Goal: Information Seeking & Learning: Learn about a topic

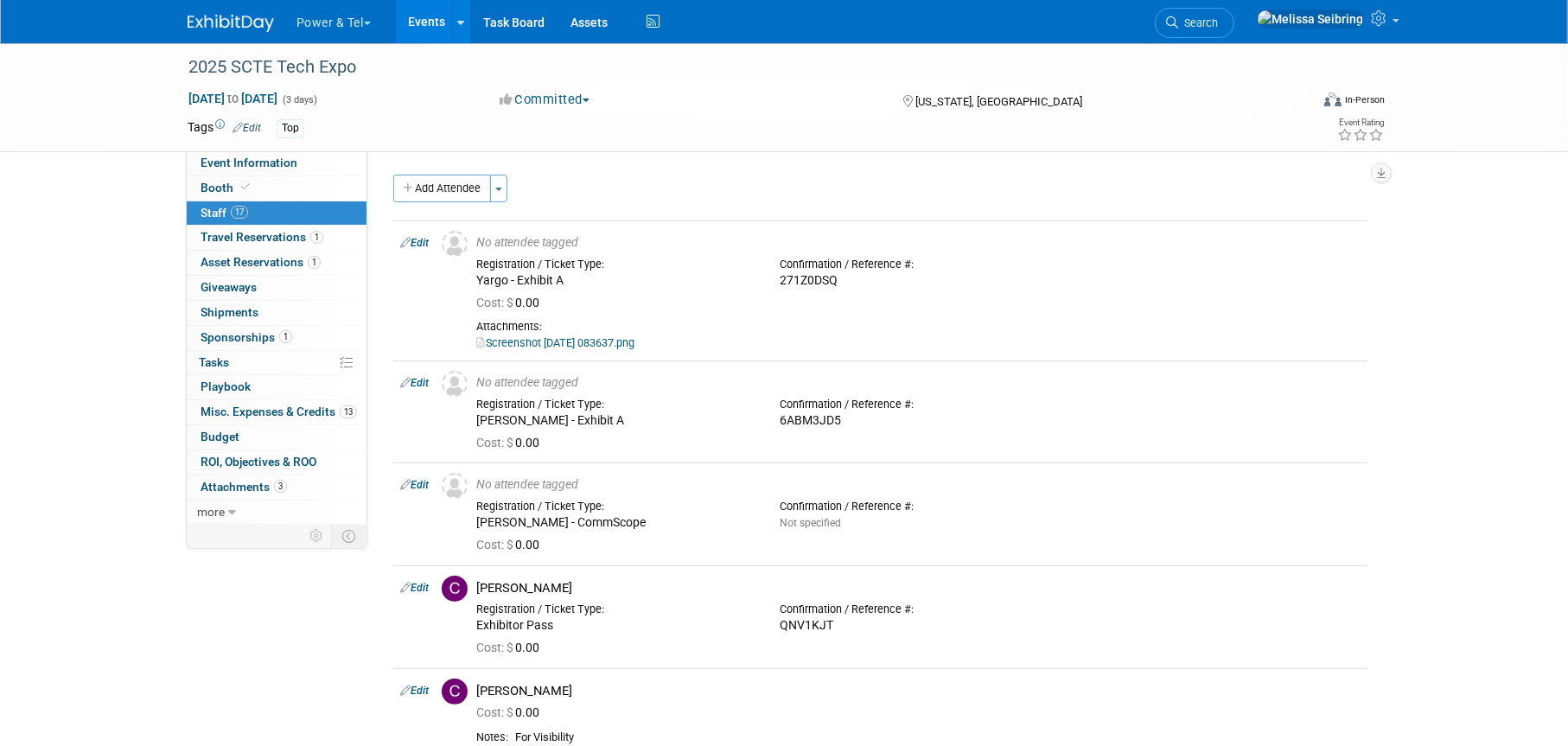
click at [207, 27] on img at bounding box center [231, 22] width 87 height 17
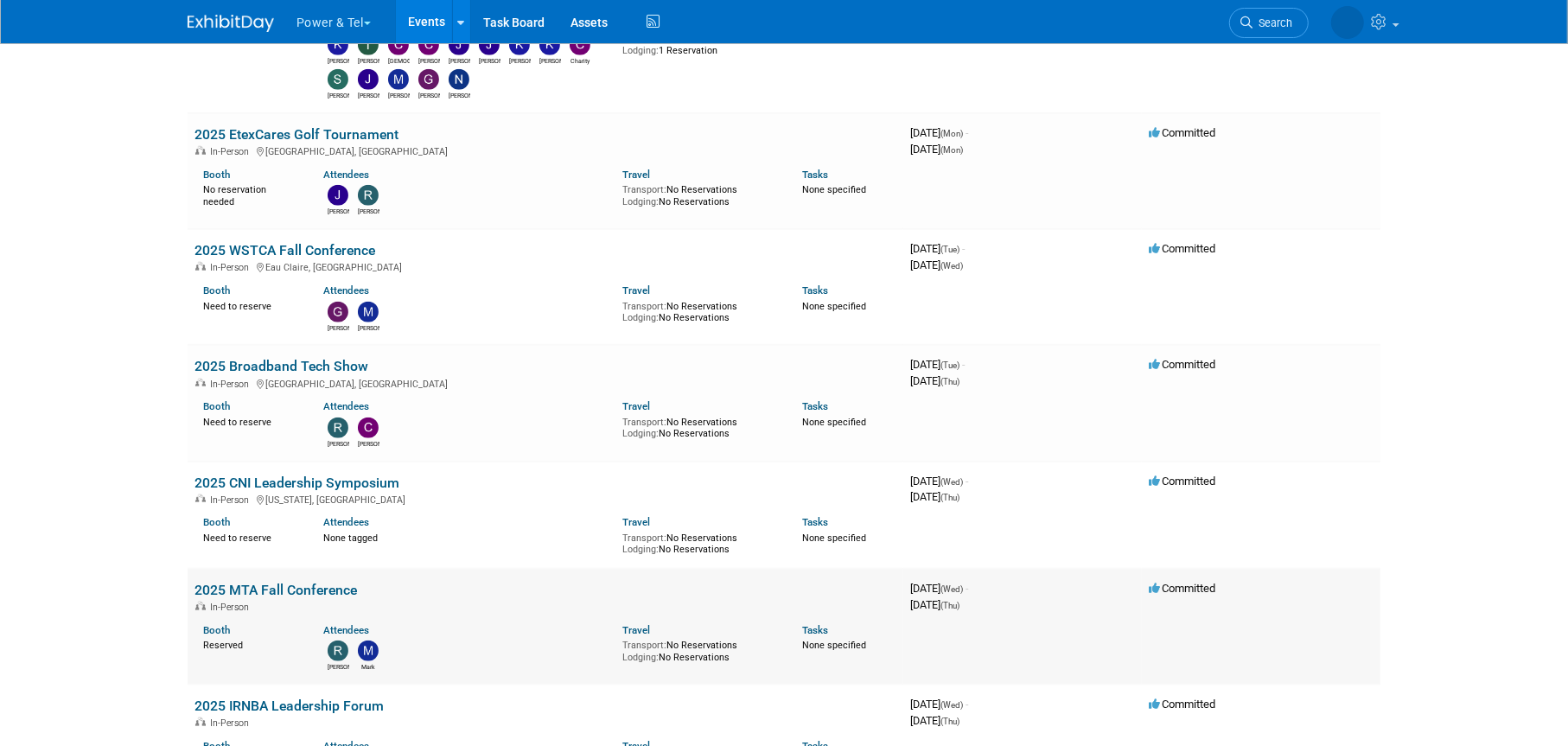
scroll to position [1296, 0]
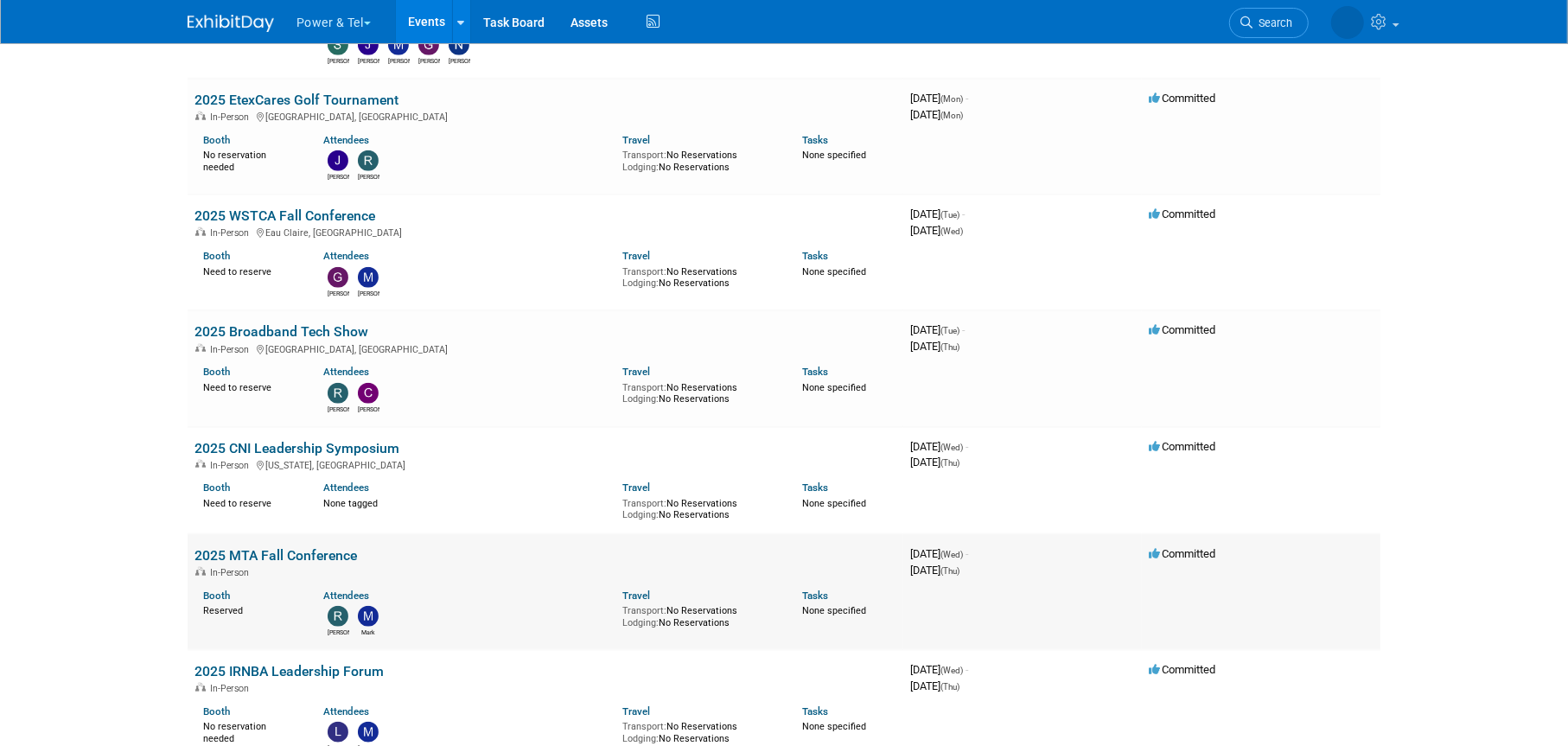
click at [298, 552] on link "2025 MTA Fall Conference" at bounding box center [276, 555] width 163 height 16
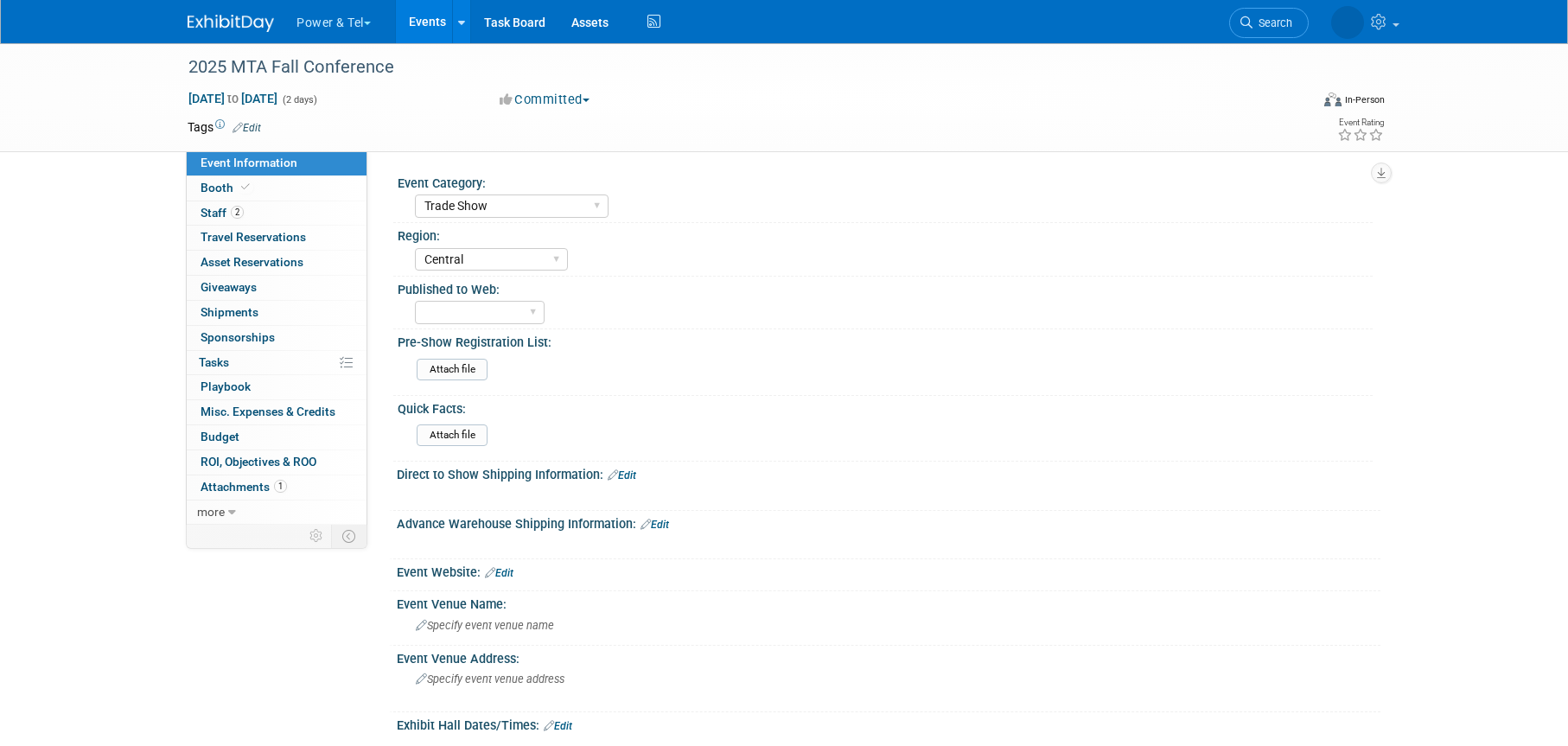
select select "Trade Show"
select select "Central"
click at [218, 184] on span "Booth" at bounding box center [226, 187] width 53 height 13
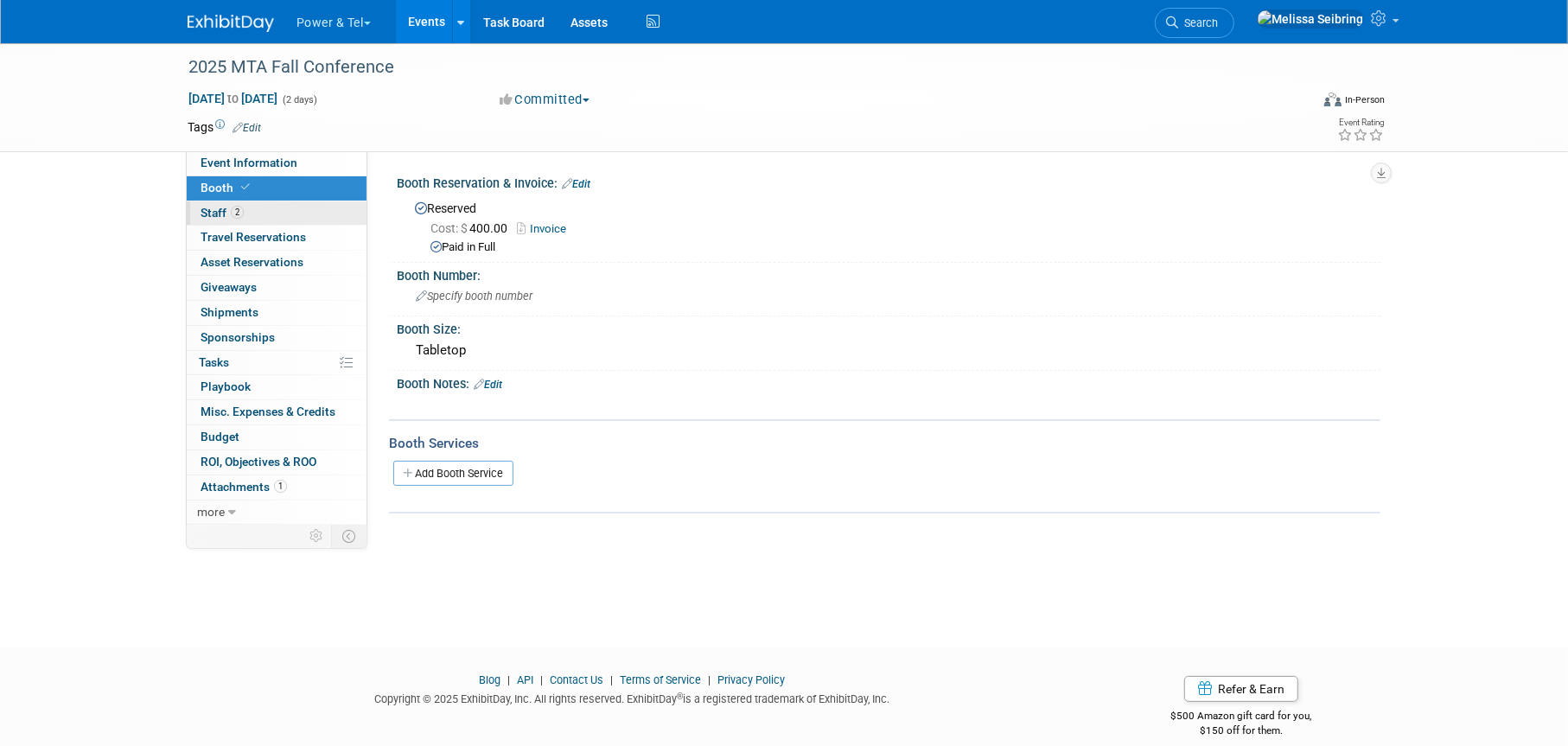
click at [210, 219] on span "Staff 2" at bounding box center [222, 212] width 43 height 13
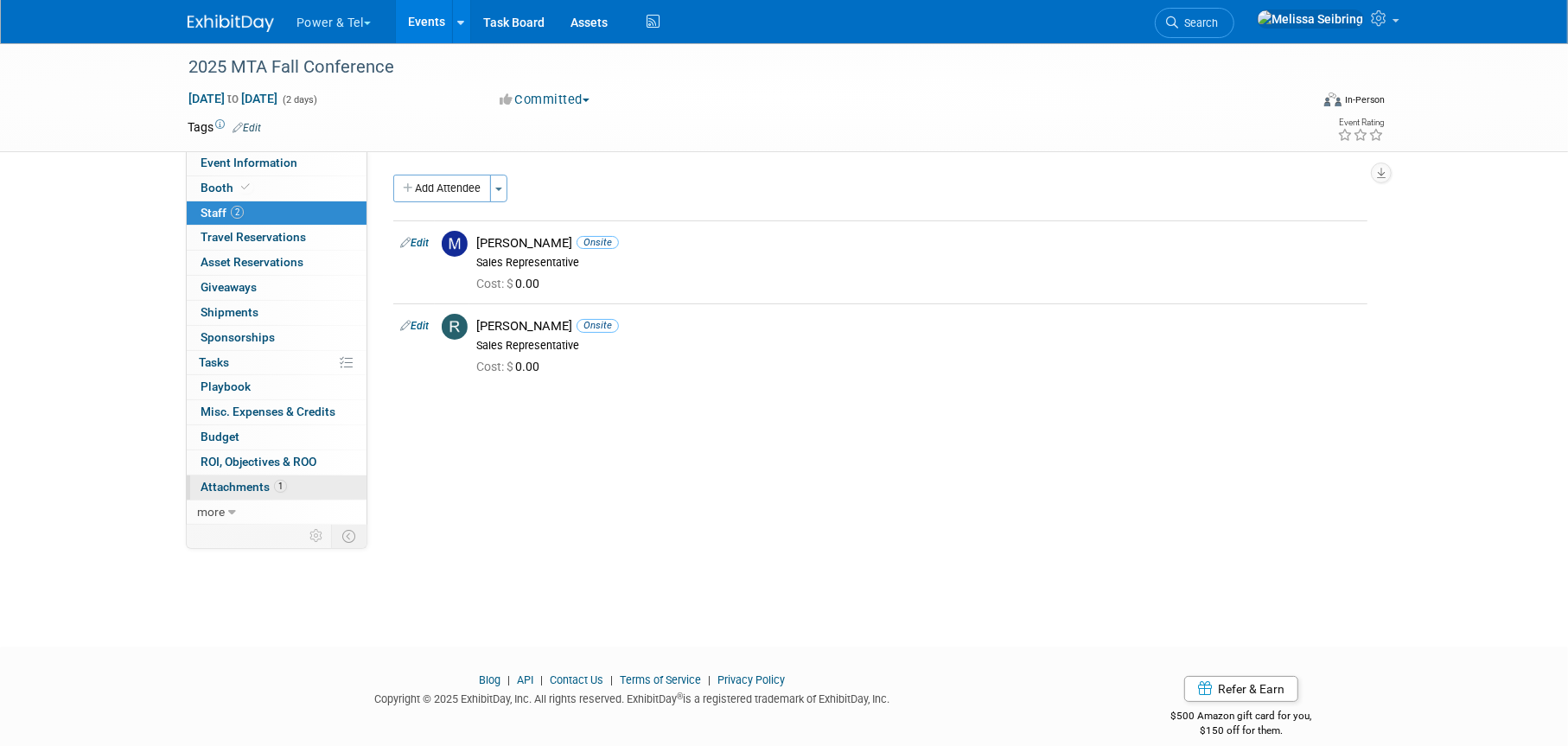
click at [245, 483] on span "Attachments 1" at bounding box center [243, 486] width 87 height 13
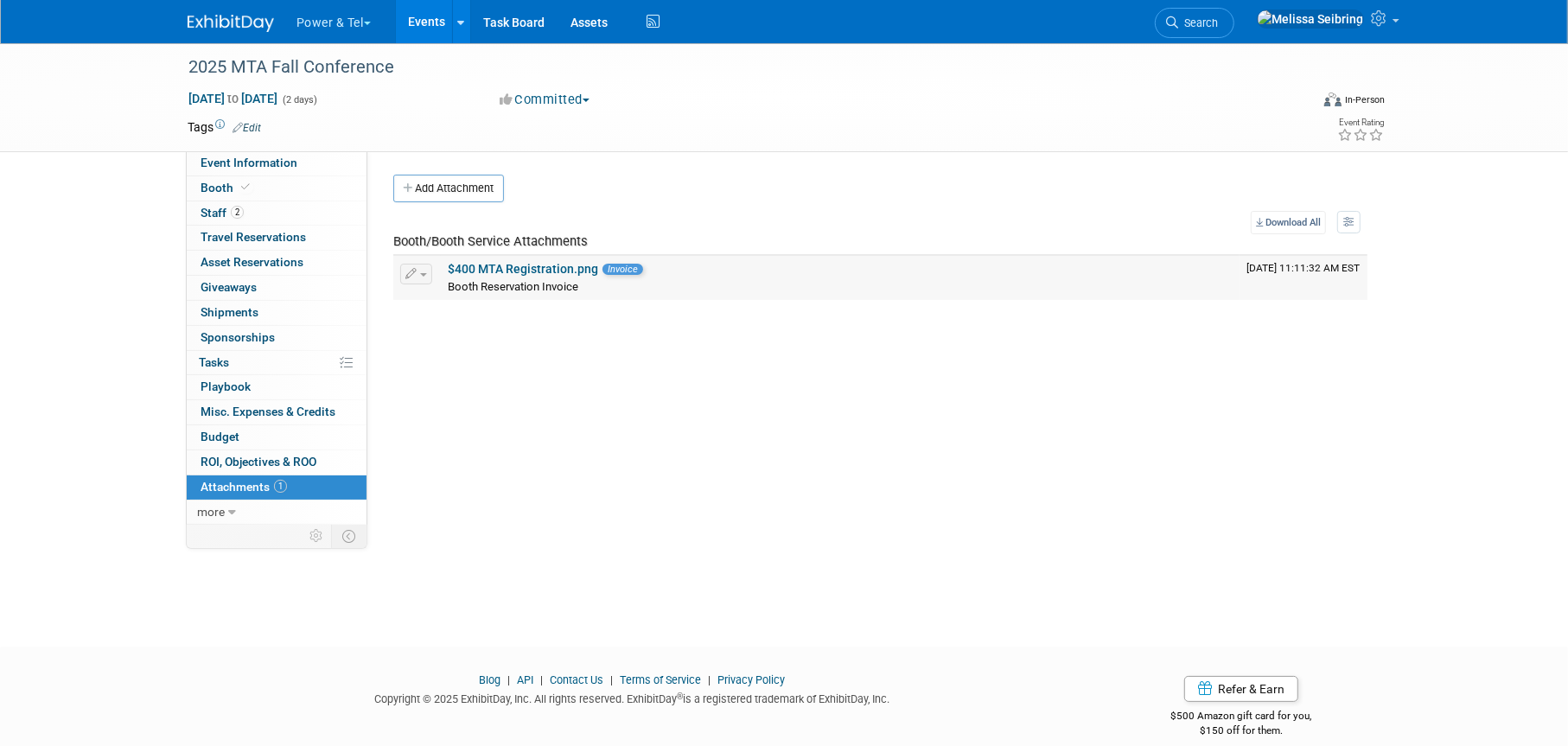
click at [489, 264] on link "$400 MTA Registration.png" at bounding box center [523, 268] width 150 height 13
drag, startPoint x: 392, startPoint y: 67, endPoint x: 181, endPoint y: 93, distance: 212.6
click at [136, 66] on div "2025 MTA Fall Conference Oct 1, 2025 to Oct 2, 2025 (2 days) Oct 1, 2025 to Oct…" at bounding box center [784, 97] width 1568 height 109
click at [301, 77] on div "2025 MTA Fall Conference" at bounding box center [733, 67] width 1101 height 31
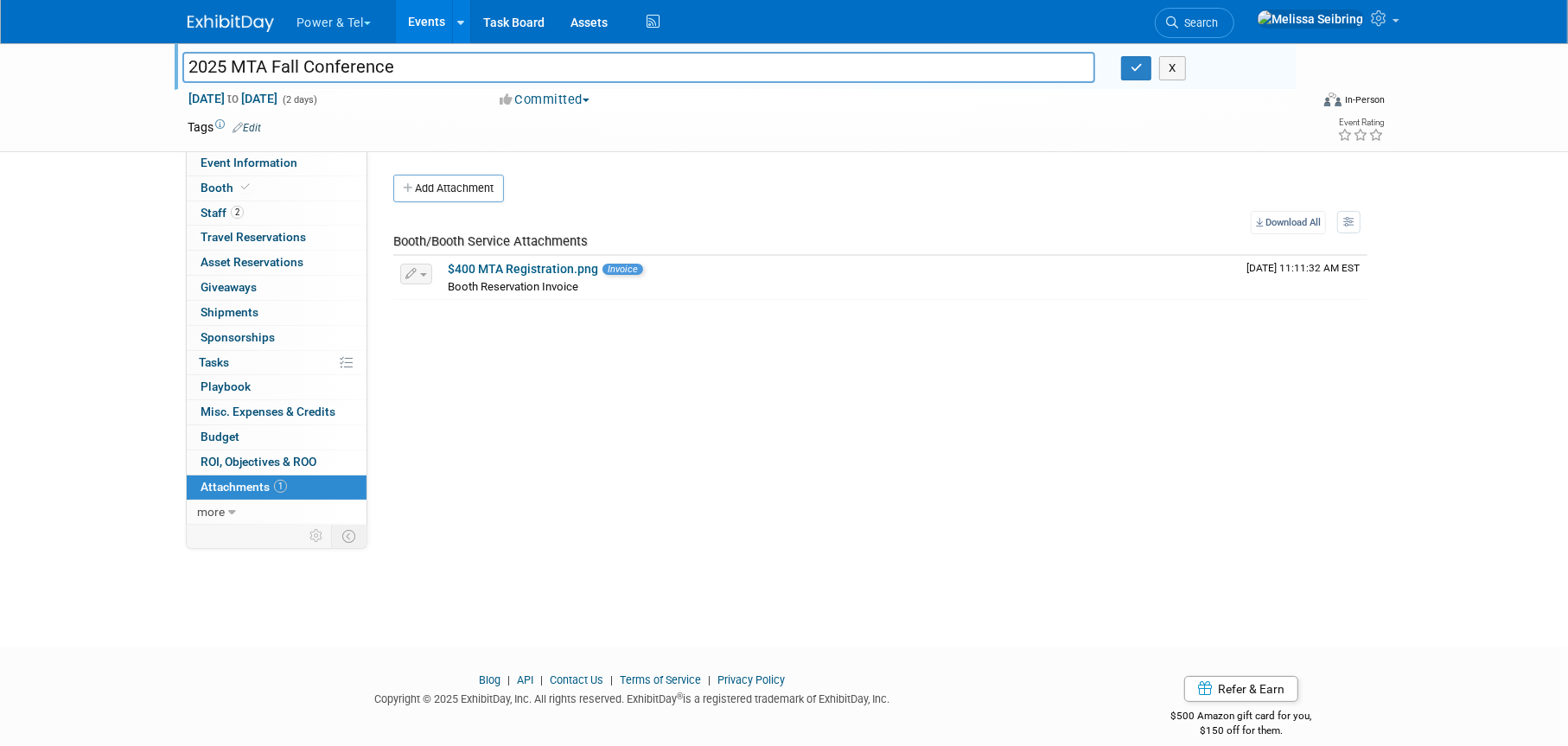
drag, startPoint x: 398, startPoint y: 59, endPoint x: 80, endPoint y: 71, distance: 318.2
click at [80, 71] on div "2025 MTA Fall Conference 2025 MTA Fall Conference X Oct 1, 2025 to Oct 2, 2025 …" at bounding box center [784, 97] width 1568 height 109
click at [462, 29] on div at bounding box center [462, 21] width 7 height 17
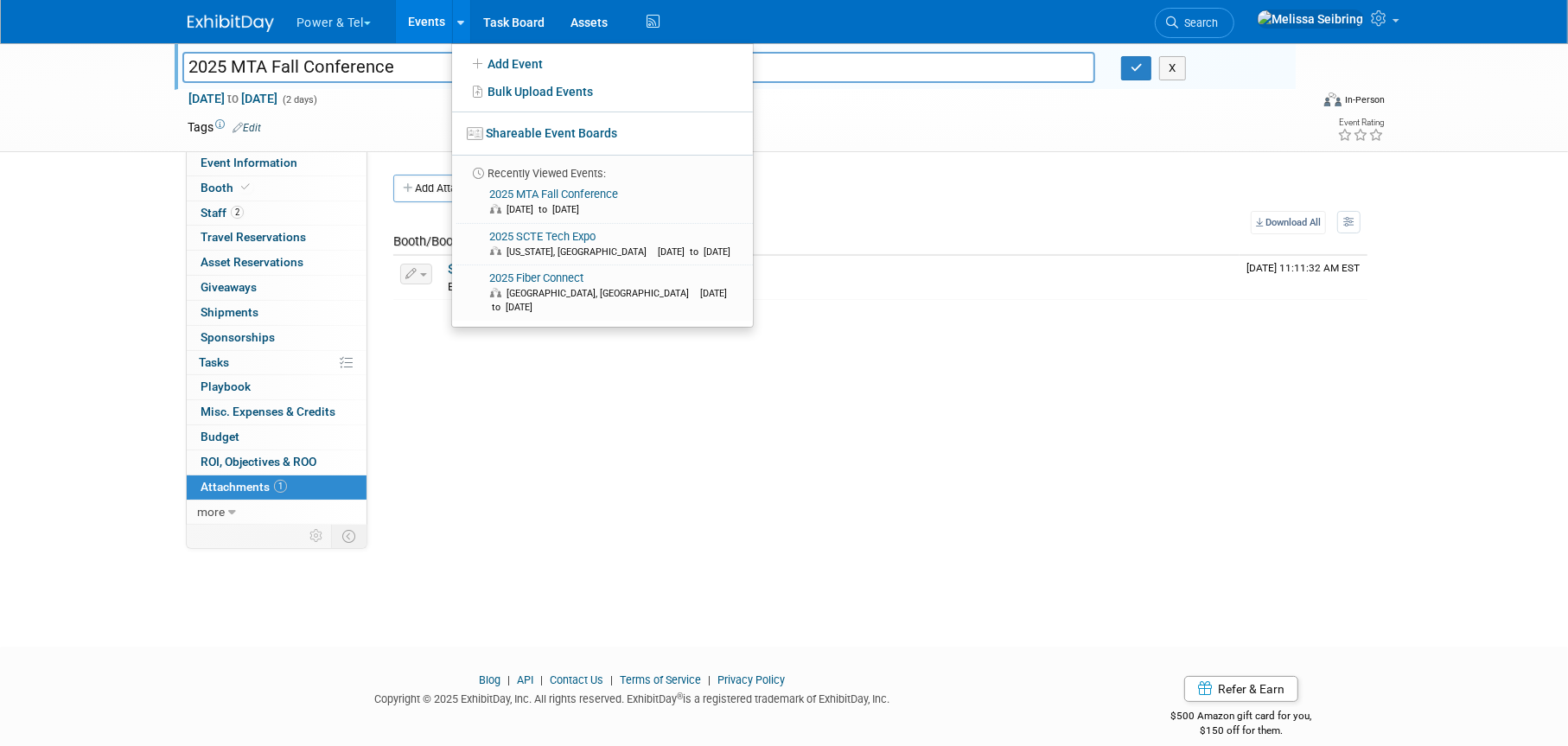
click at [918, 550] on div "2025 MTA Fall Conference 2025 MTA Fall Conference X Oct 1, 2025 to Oct 2, 2025 …" at bounding box center [784, 329] width 1568 height 572
